Goal: Use online tool/utility: Utilize a website feature to perform a specific function

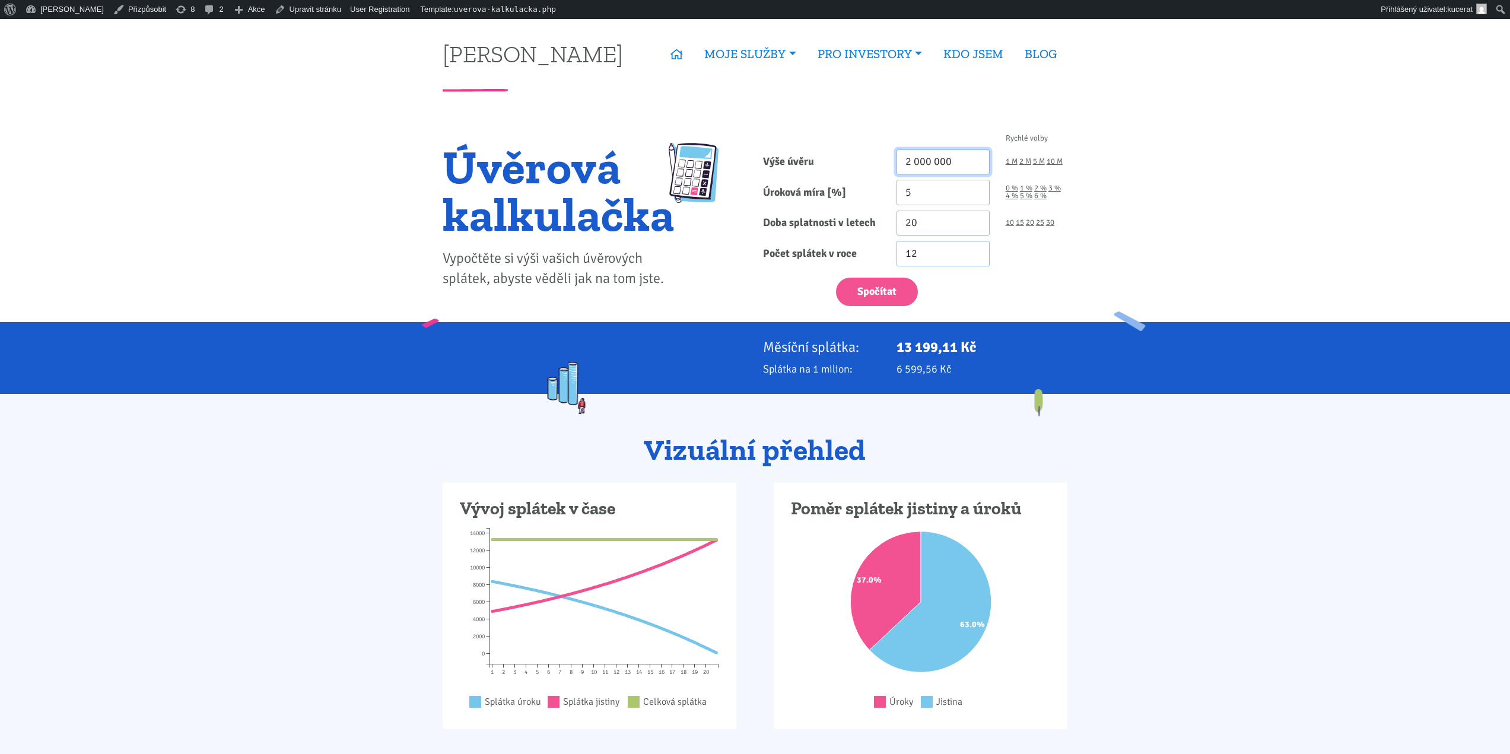
click at [967, 162] on input "2 000 000" at bounding box center [942, 162] width 93 height 26
type input "40 000 000"
click at [947, 213] on input "20" at bounding box center [942, 224] width 93 height 26
click at [935, 196] on input "5" at bounding box center [942, 193] width 93 height 26
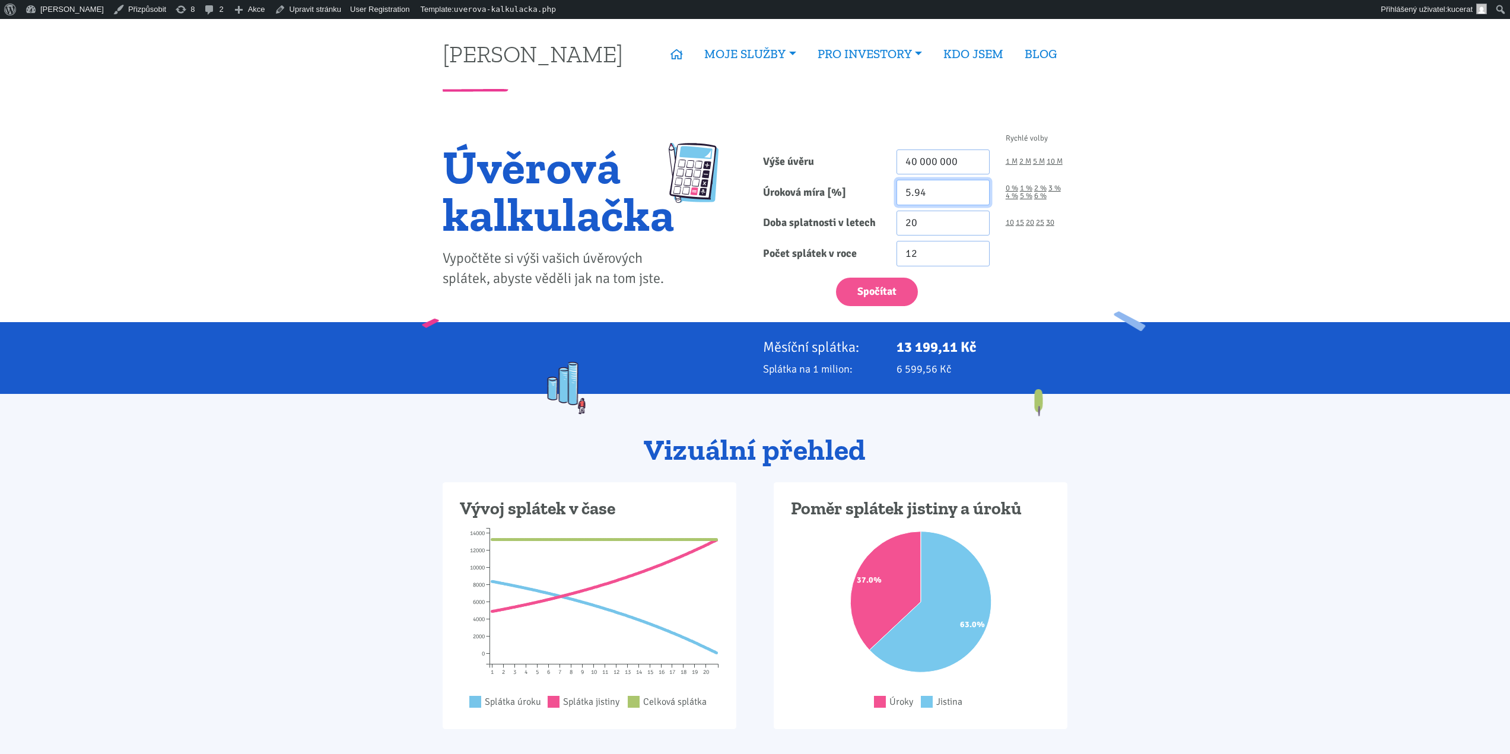
type input "5.94"
click at [935, 215] on input "20" at bounding box center [942, 224] width 93 height 26
click at [836, 278] on button "Spočítat" at bounding box center [877, 292] width 82 height 29
type input "40000000"
click at [926, 348] on p "285 189,57 Kč" at bounding box center [981, 347] width 171 height 17
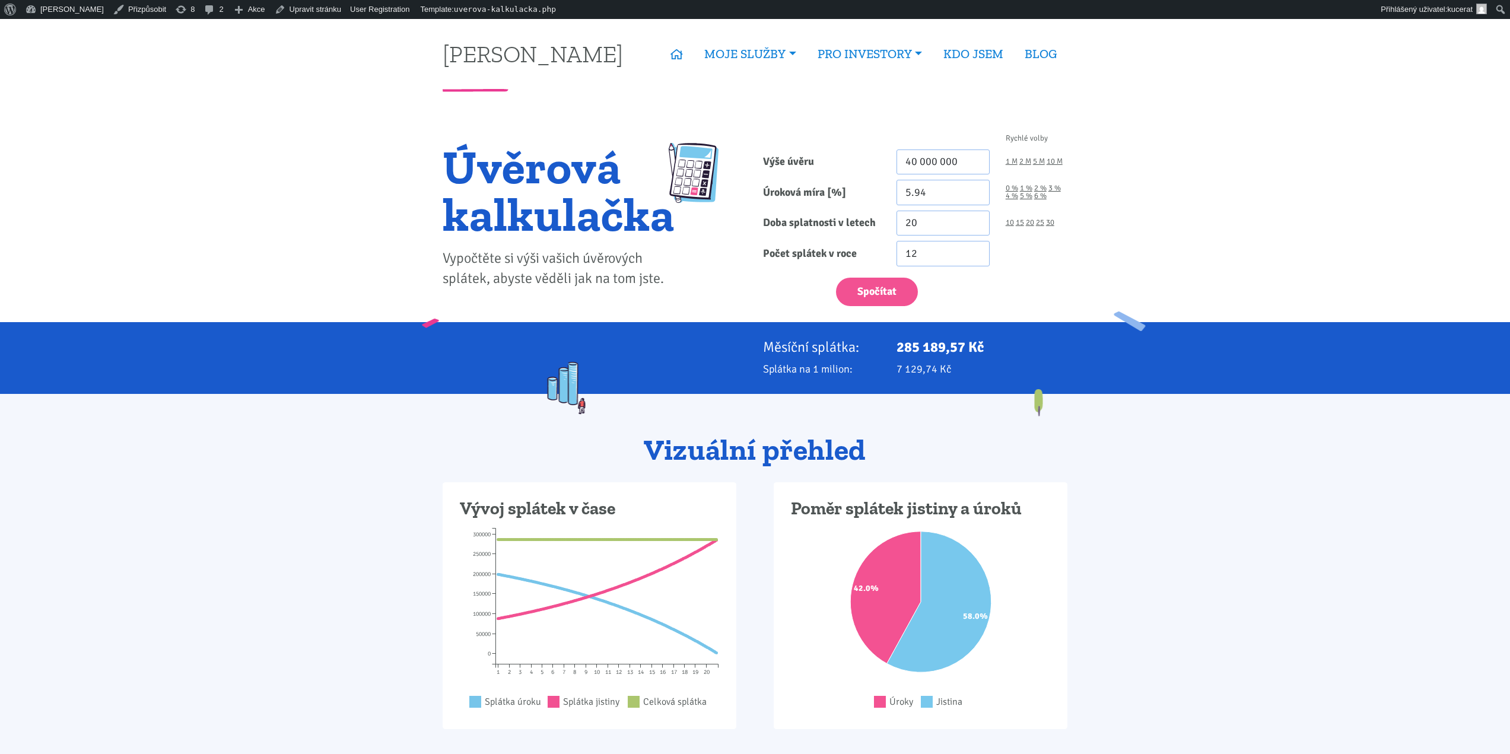
click at [926, 348] on p "285 189,57 Kč" at bounding box center [981, 347] width 171 height 17
click at [961, 355] on p "285 189,57 Kč" at bounding box center [981, 347] width 171 height 17
drag, startPoint x: 374, startPoint y: 281, endPoint x: 450, endPoint y: 313, distance: 82.9
